Goal: Task Accomplishment & Management: Complete application form

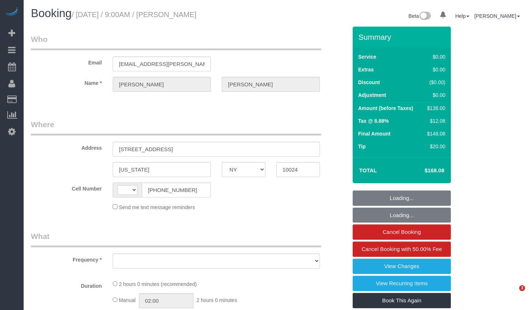
select select "NY"
select select "string:[GEOGRAPHIC_DATA]"
select select "object:628"
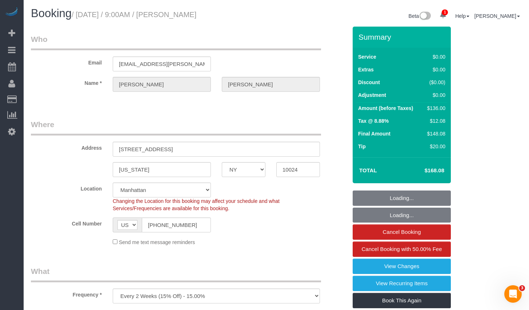
select select "1"
select select "spot1"
select select "number:57"
select select "number:76"
select select "number:15"
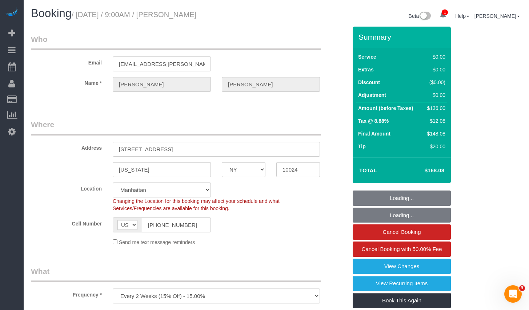
select select "number:6"
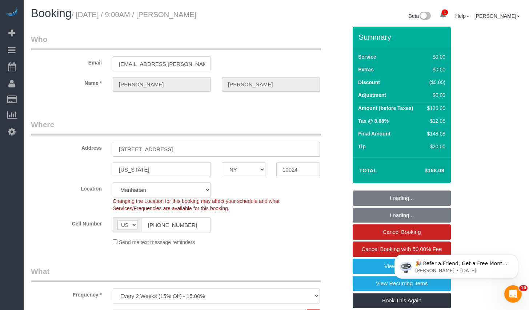
select select "string:stripe-pm_1Rguhq4VGloSiKo7JLqEDpVT"
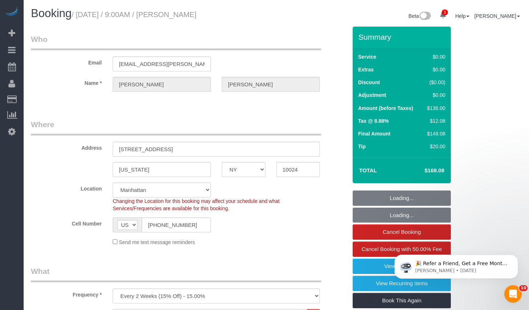
select select "object:1298"
select select "1"
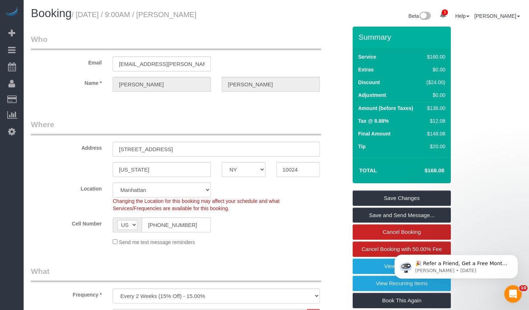
drag, startPoint x: 175, startPoint y: 15, endPoint x: 236, endPoint y: 15, distance: 61.1
click at [236, 15] on h1 "Booking / August 22, 2025 / 9:00AM / Matthew Marlow" at bounding box center [151, 13] width 240 height 12
copy small "Matthew Marlow"
drag, startPoint x: 83, startPoint y: 15, endPoint x: 244, endPoint y: 17, distance: 161.1
click at [243, 17] on h1 "Booking / August 22, 2025 / 9:00AM / Matthew Marlow" at bounding box center [151, 13] width 240 height 12
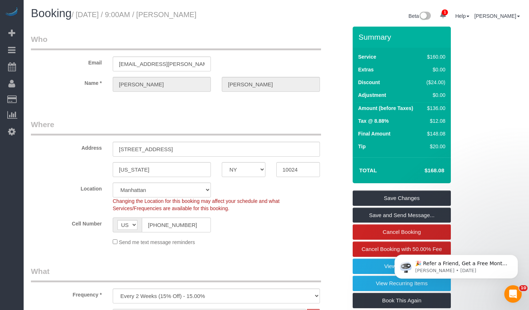
copy small "August 22, 2025 / 9:00AM / Matthew Marlow"
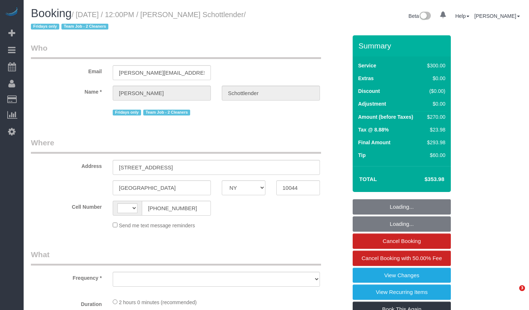
select select "NY"
select select "string:[GEOGRAPHIC_DATA]"
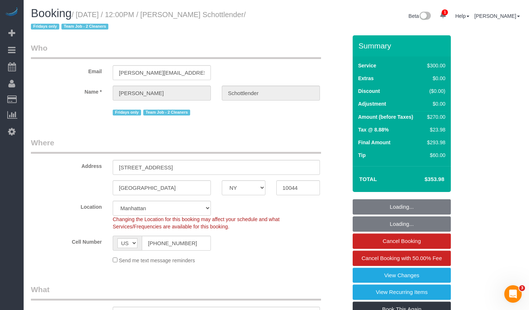
select select "object:645"
select select "string:stripe-pm_1K4Tdu4VGloSiKo7p6t4cjqY"
select select "object:875"
select select "spot1"
select select "number:89"
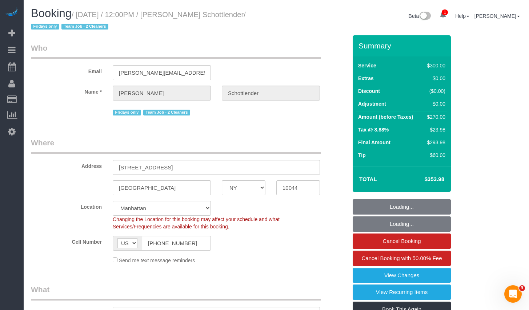
select select "number:90"
select select "number:15"
select select "number:5"
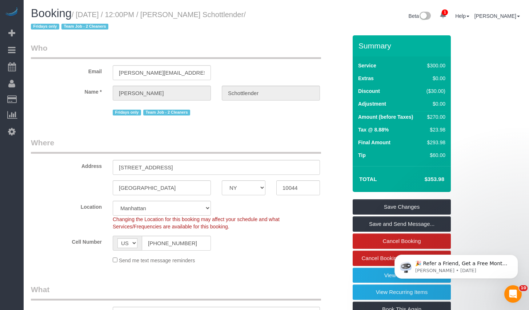
drag, startPoint x: 178, startPoint y: 15, endPoint x: 244, endPoint y: 16, distance: 66.2
click at [244, 16] on small "/ August 22, 2025 / 12:00PM / Moriel Schottlender / Fridays only Team Job - 2 C…" at bounding box center [138, 21] width 215 height 20
copy small "Moriel Schottlender"
copy small "August 22, 2025 / 12:00PM / Moriel Schottlender"
drag, startPoint x: 83, startPoint y: 16, endPoint x: 242, endPoint y: 16, distance: 158.9
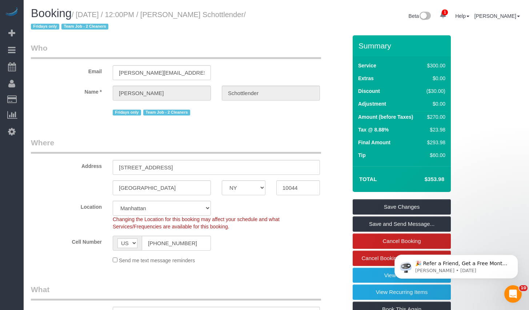
click at [242, 16] on small "/ August 22, 2025 / 12:00PM / Moriel Schottlender / Fridays only Team Job - 2 C…" at bounding box center [138, 21] width 215 height 20
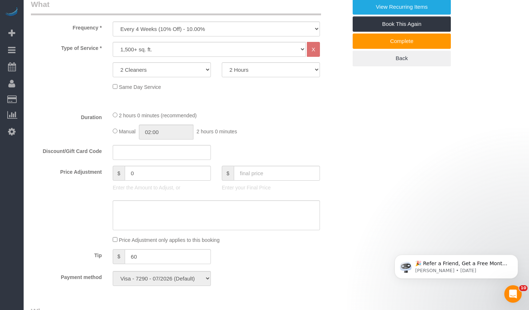
scroll to position [409, 0]
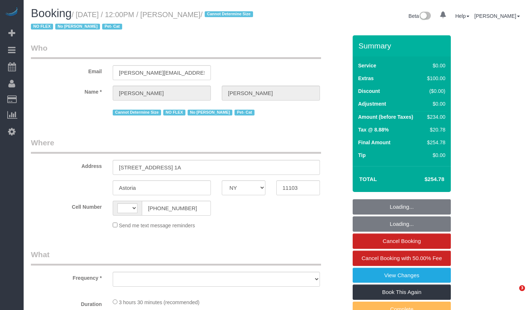
select select "NY"
select select "object:398"
select select "1"
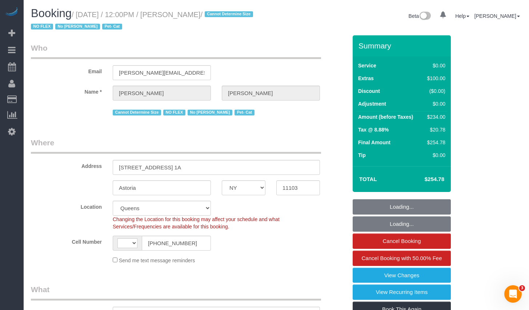
select select "object:513"
click at [188, 20] on h1 "Booking / [DATE] / 12:00PM / [PERSON_NAME] / Cannot Determine Size NO FLEX No […" at bounding box center [151, 19] width 240 height 25
select select "string:[GEOGRAPHIC_DATA]"
select select "string:stripe-pm_1QLvt54VGloSiKo7dC2NJORx"
select select "spot1"
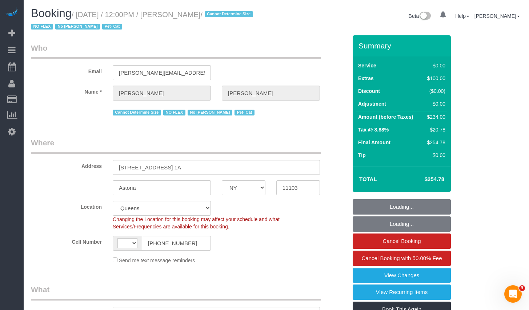
select select "number:89"
select select "number:90"
select select "number:14"
select select "number:5"
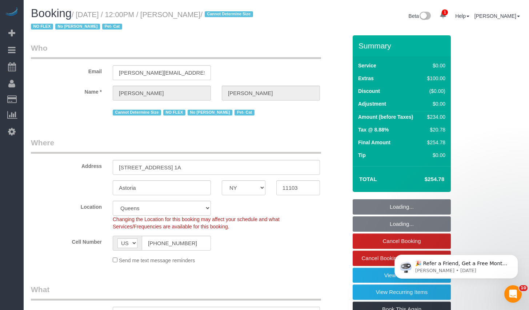
select select "1"
drag, startPoint x: 179, startPoint y: 15, endPoint x: 208, endPoint y: 17, distance: 29.5
click at [208, 17] on small "/ [DATE] / 12:00PM / [PERSON_NAME] / Cannot Determine Size NO FLEX No [PERSON_N…" at bounding box center [143, 21] width 224 height 20
copy small "[PERSON_NAME]"
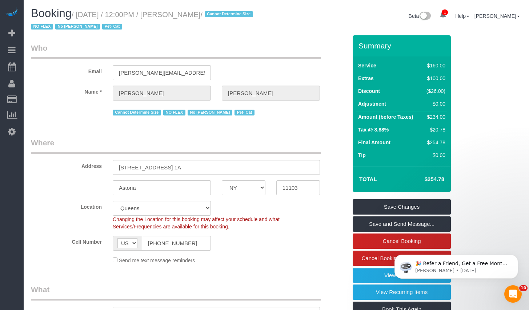
drag, startPoint x: 82, startPoint y: 13, endPoint x: 209, endPoint y: 17, distance: 127.3
click at [209, 17] on small "/ [DATE] / 12:00PM / [PERSON_NAME] / Cannot Determine Size NO FLEX No [PERSON_N…" at bounding box center [143, 21] width 224 height 20
copy small "[DATE] / 12:00PM / [PERSON_NAME]"
